Goal: Navigation & Orientation: Find specific page/section

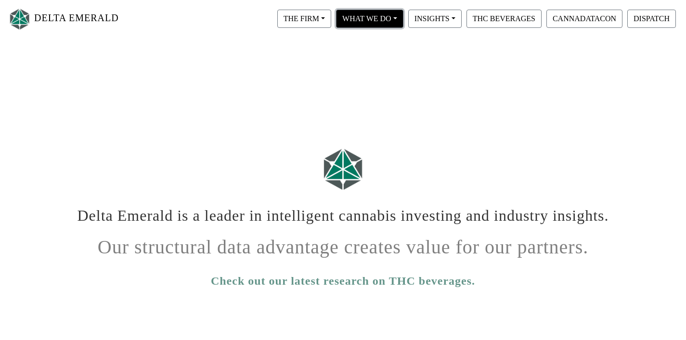
click at [331, 19] on button "WHAT WE DO" at bounding box center [304, 19] width 54 height 18
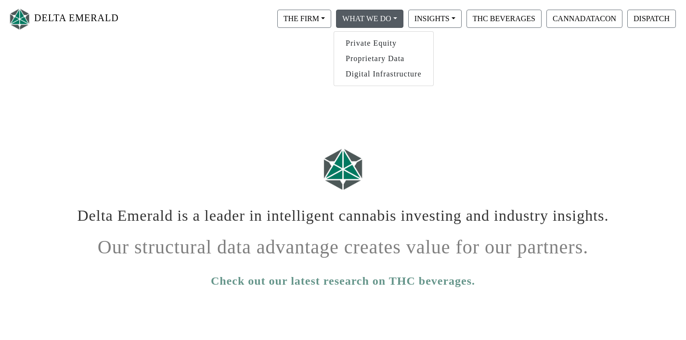
click at [368, 139] on div at bounding box center [343, 169] width 549 height 60
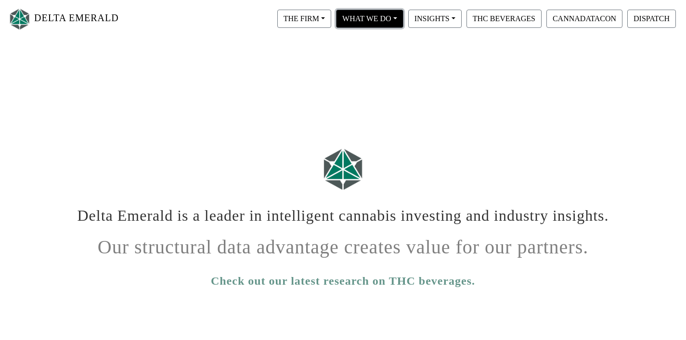
click at [331, 16] on button "WHAT WE DO" at bounding box center [304, 19] width 54 height 18
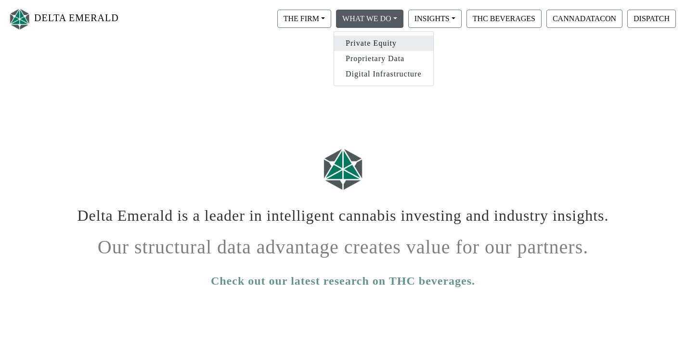
click at [376, 44] on link "Private Equity" at bounding box center [383, 43] width 99 height 15
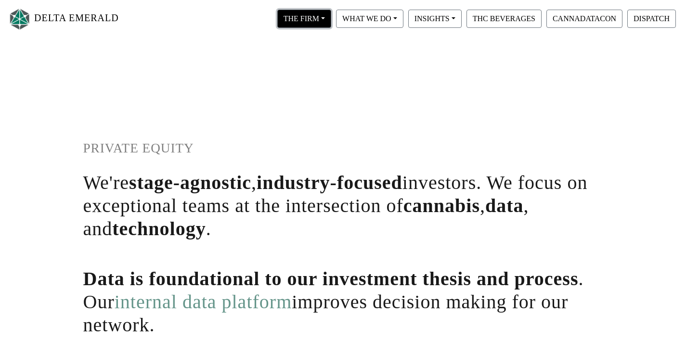
click at [311, 19] on button "THE FIRM" at bounding box center [304, 19] width 54 height 18
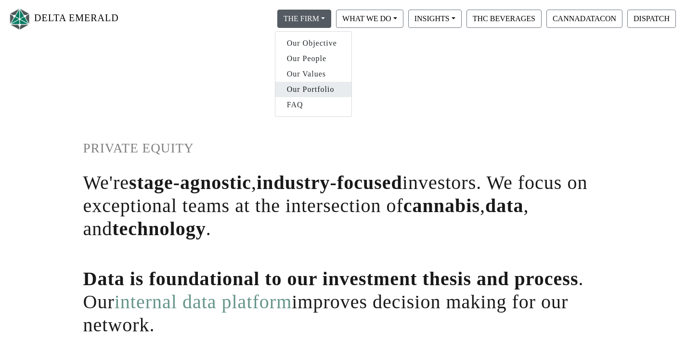
click at [314, 88] on link "Our Portfolio" at bounding box center [313, 89] width 76 height 15
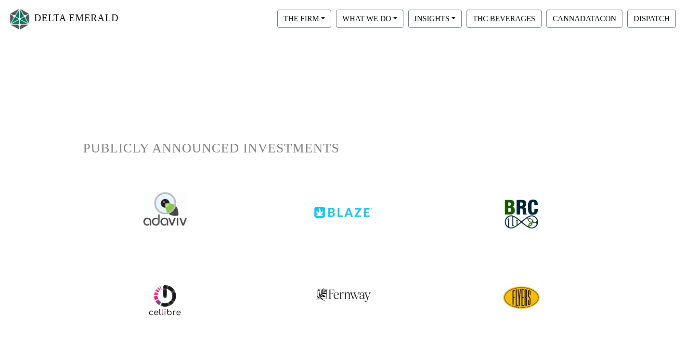
click at [84, 13] on link "DELTA EMERALD" at bounding box center [63, 19] width 111 height 30
